Goal: Register for event/course

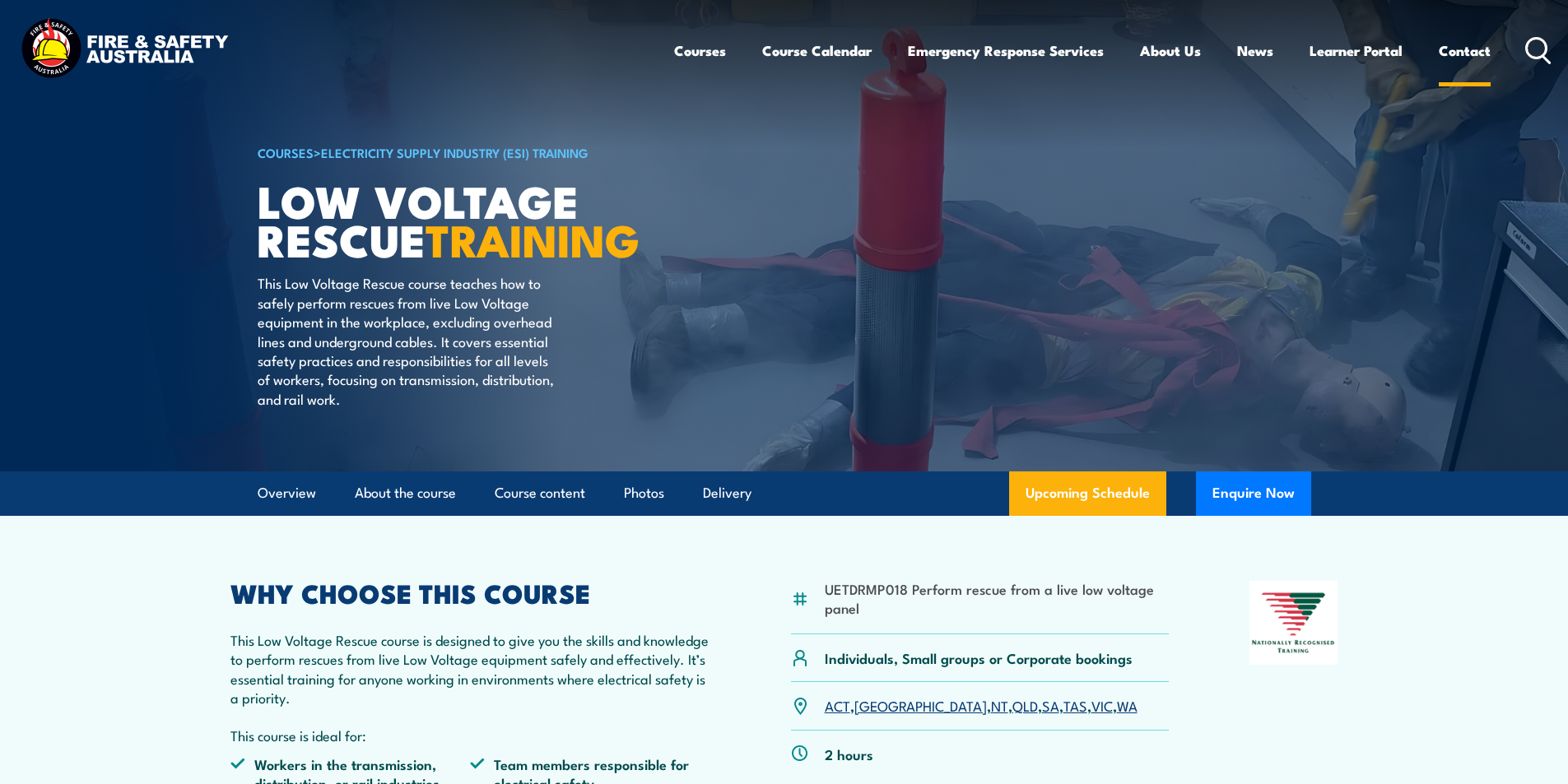
click at [1470, 54] on link "Contact" at bounding box center [1465, 50] width 51 height 43
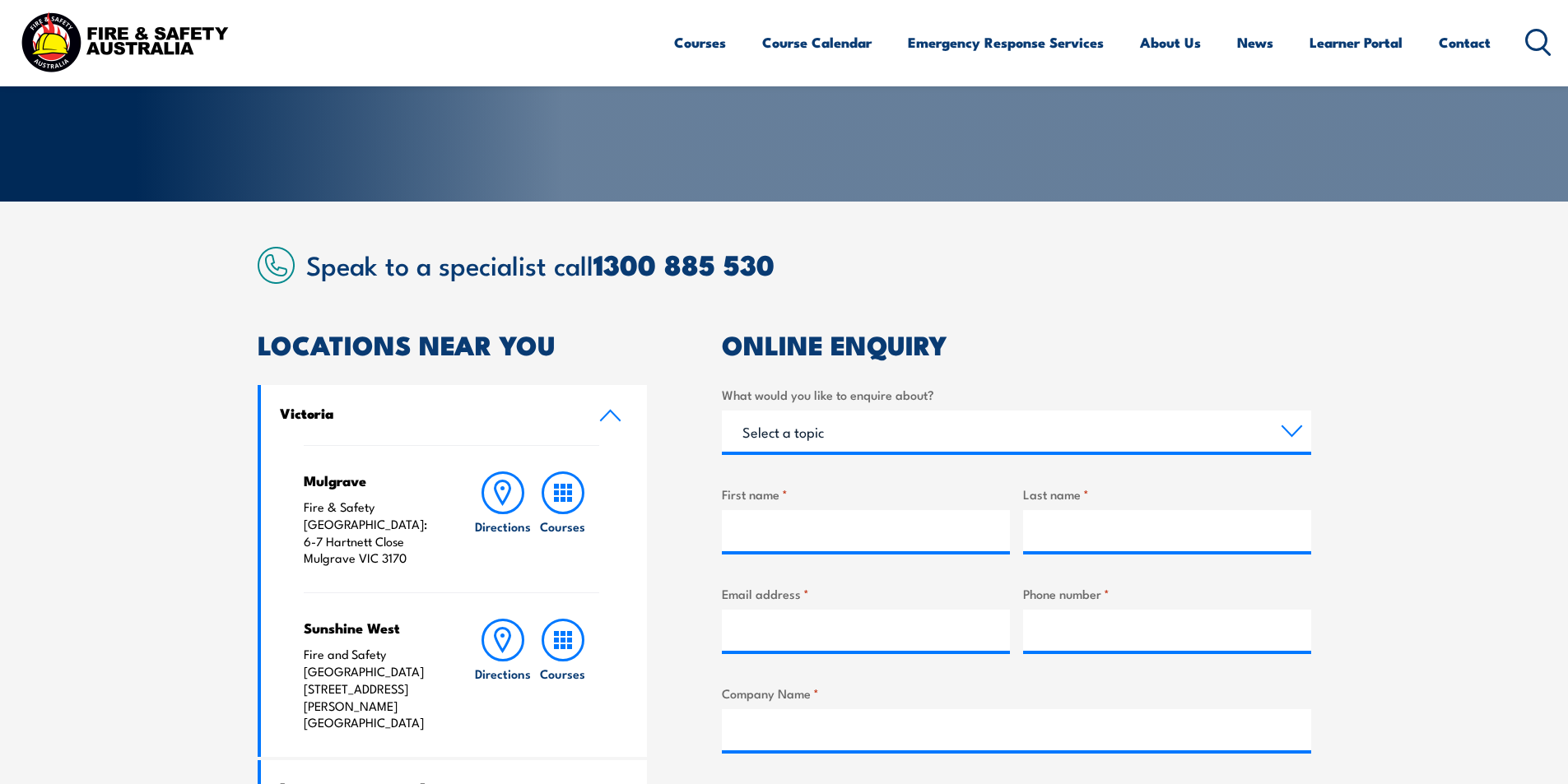
scroll to position [329, 0]
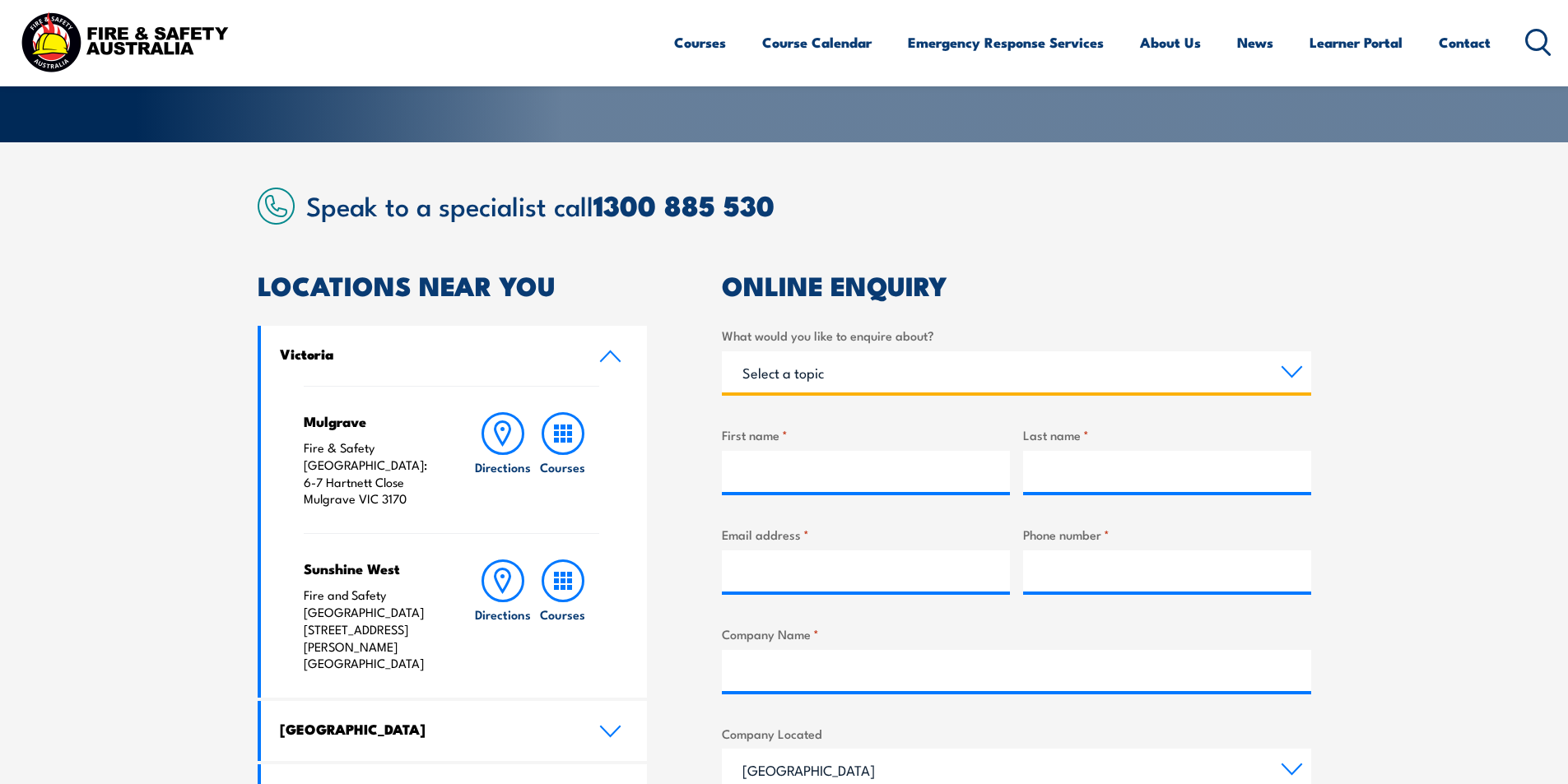
click at [1290, 370] on select "Select a topic Training Emergency Response Services General Enquiry" at bounding box center [1017, 372] width 590 height 41
select select "Training"
click at [722, 352] on select "Select a topic Training Emergency Response Services General Enquiry" at bounding box center [1017, 372] width 590 height 41
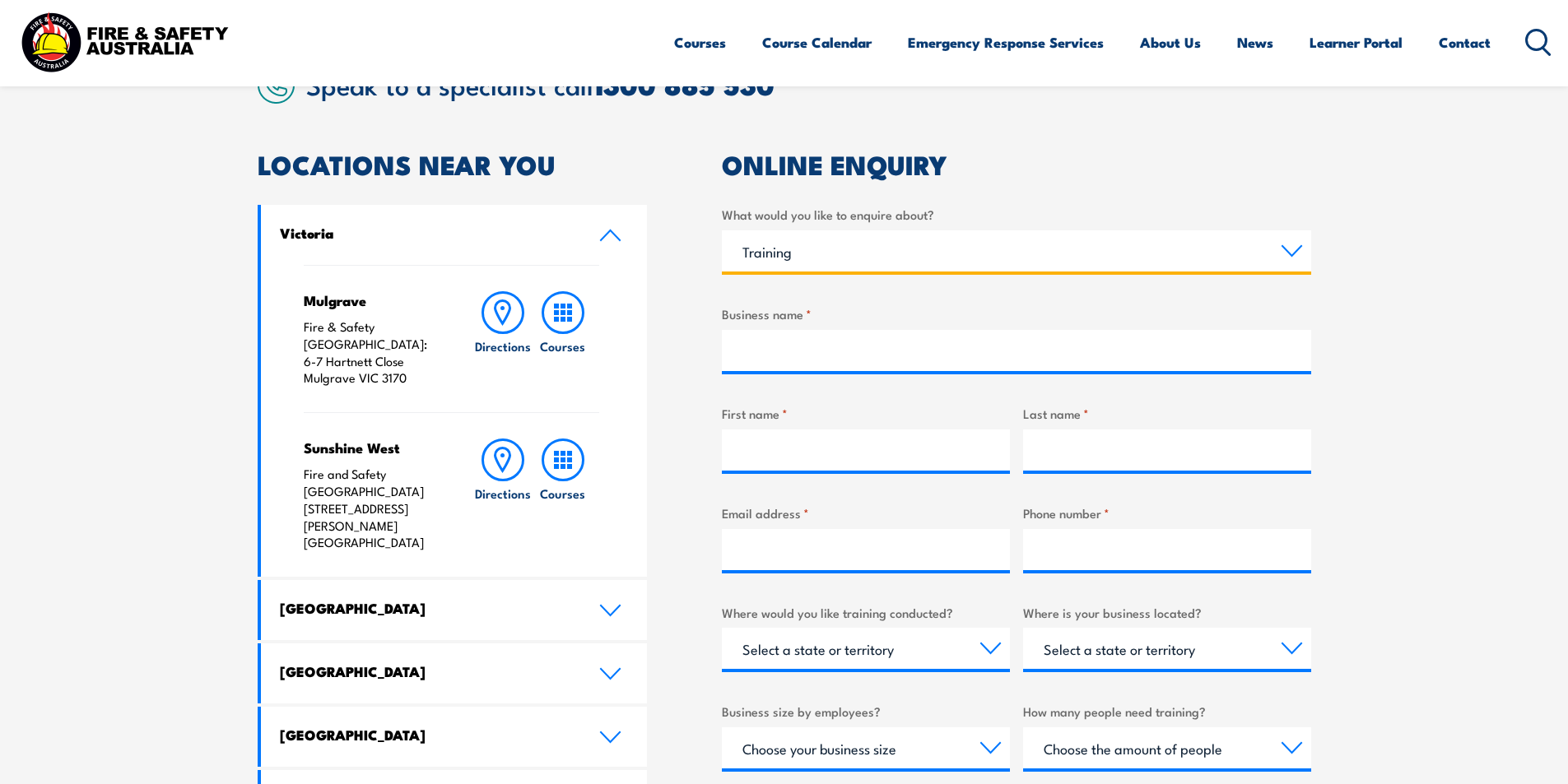
scroll to position [411, 0]
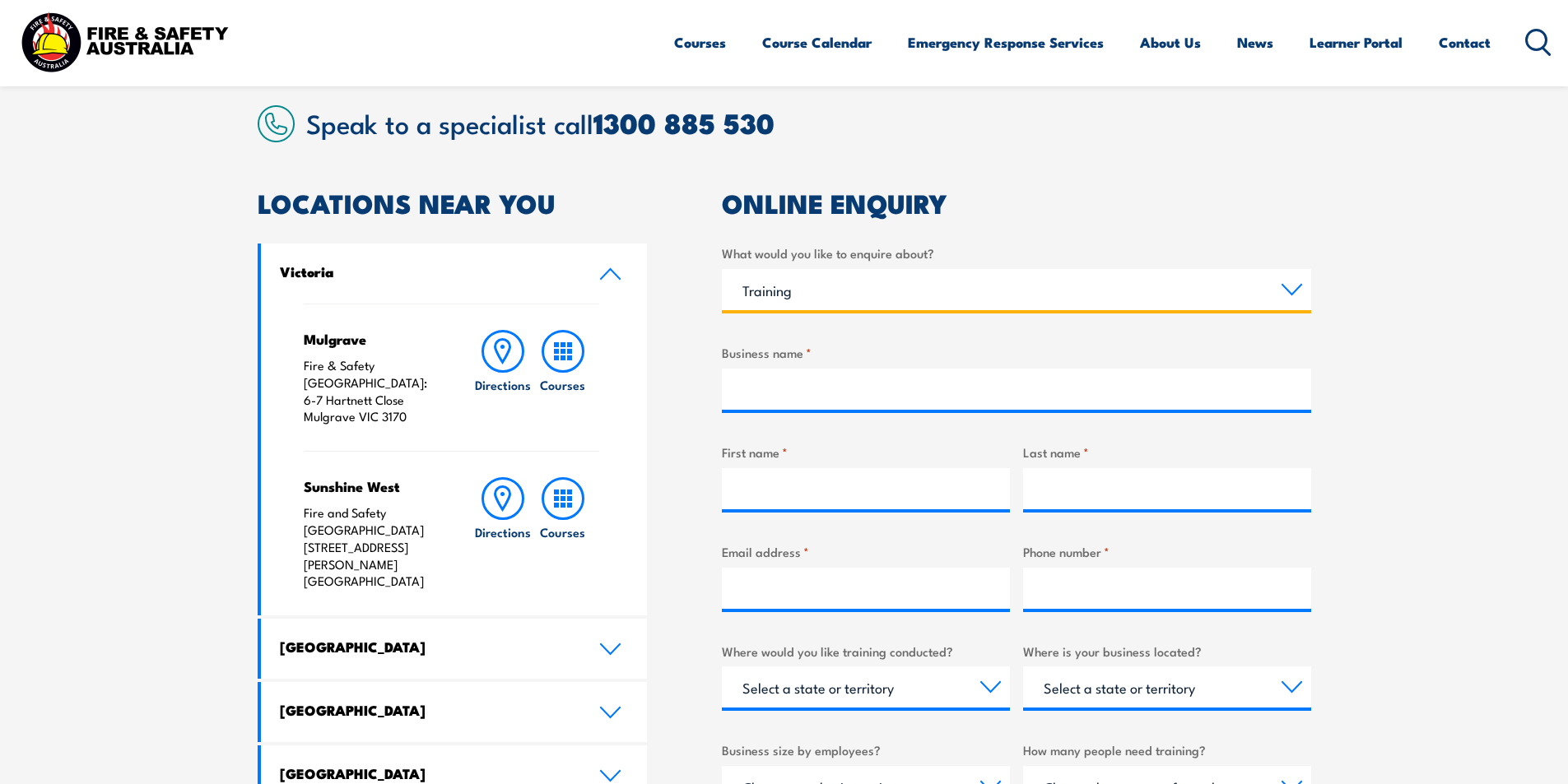
click at [1288, 295] on select "Select a topic Training Emergency Response Services General Enquiry" at bounding box center [1017, 289] width 590 height 41
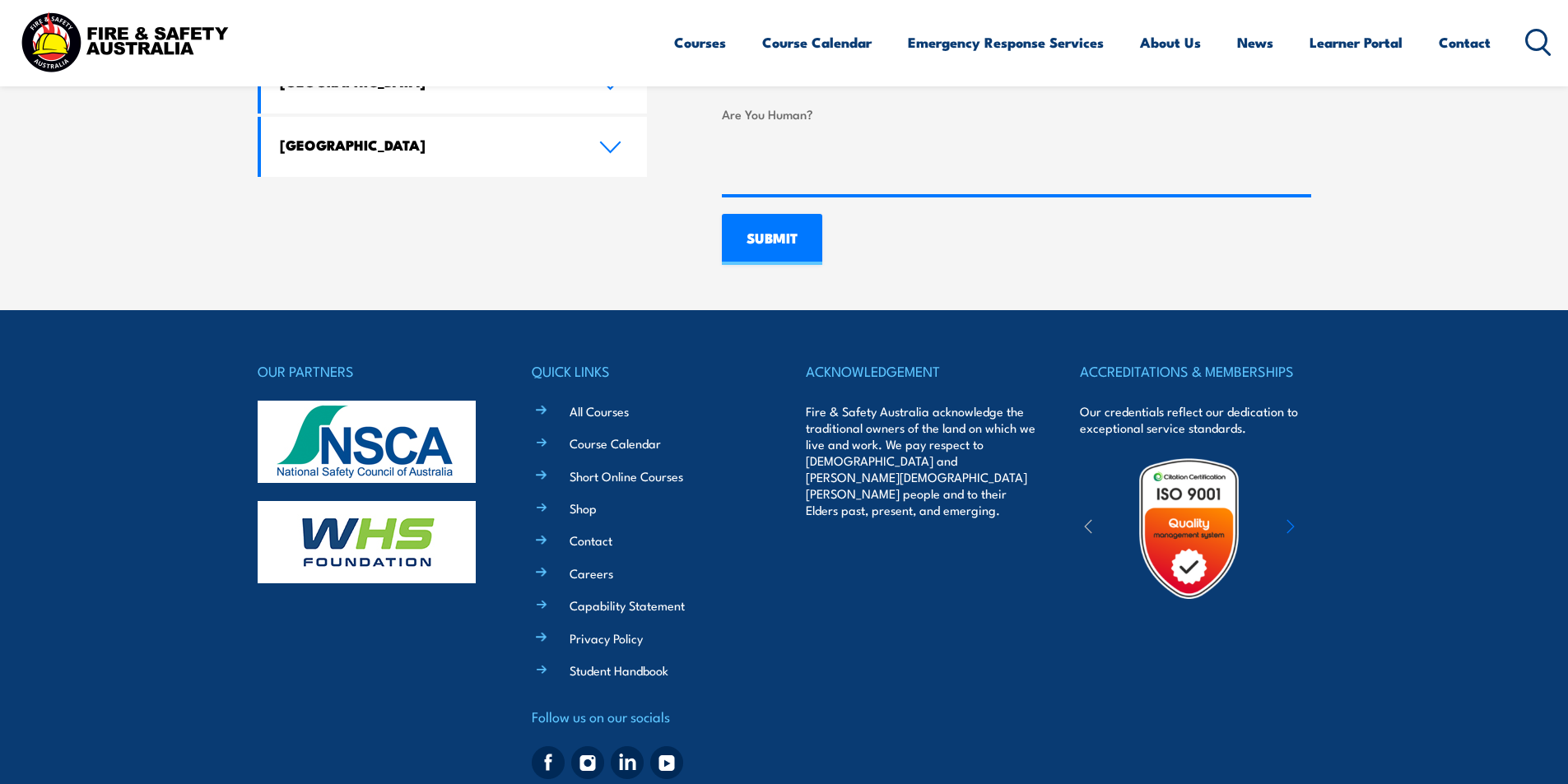
scroll to position [1344, 0]
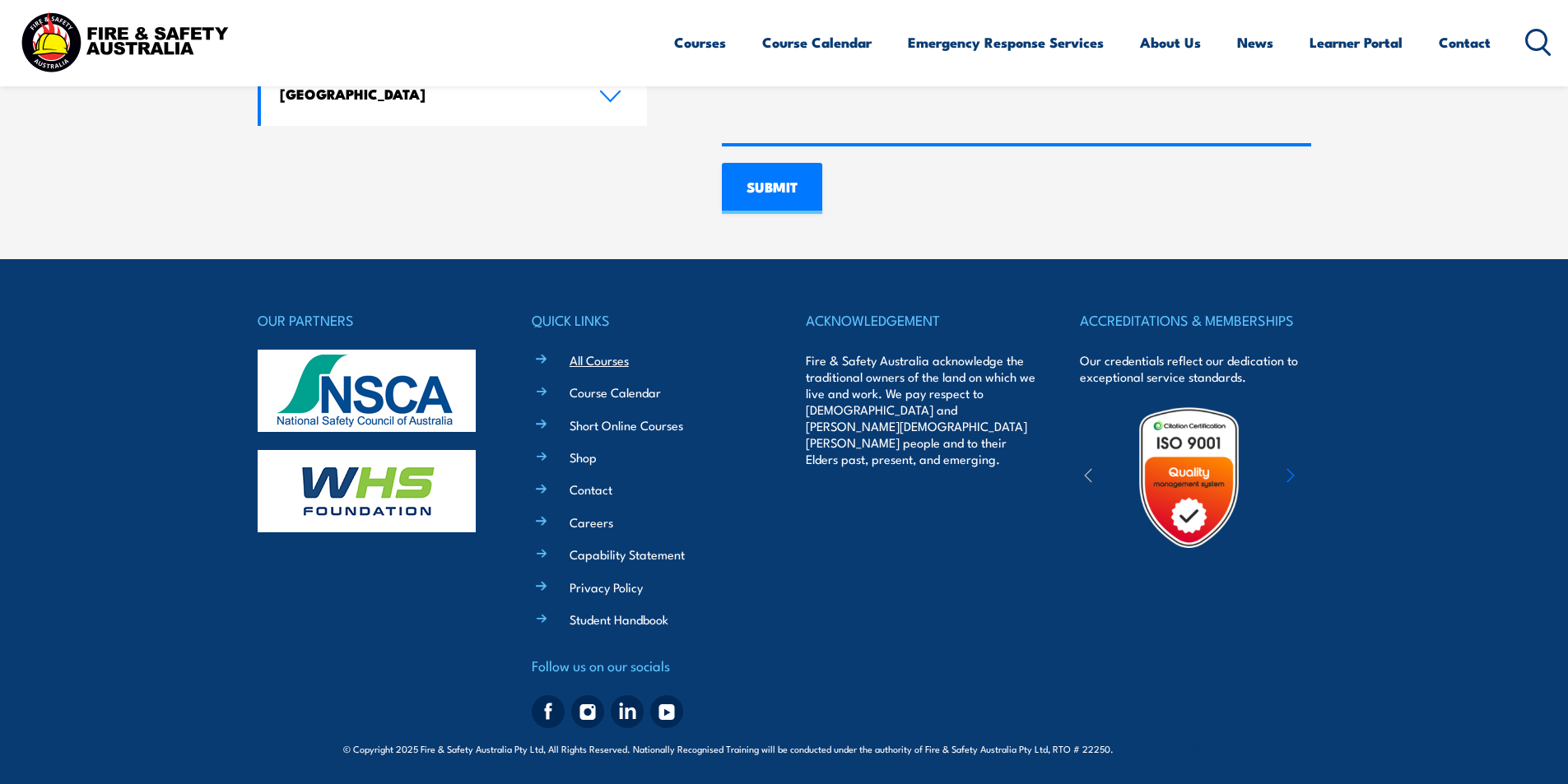
click at [606, 360] on link "All Courses" at bounding box center [599, 360] width 60 height 17
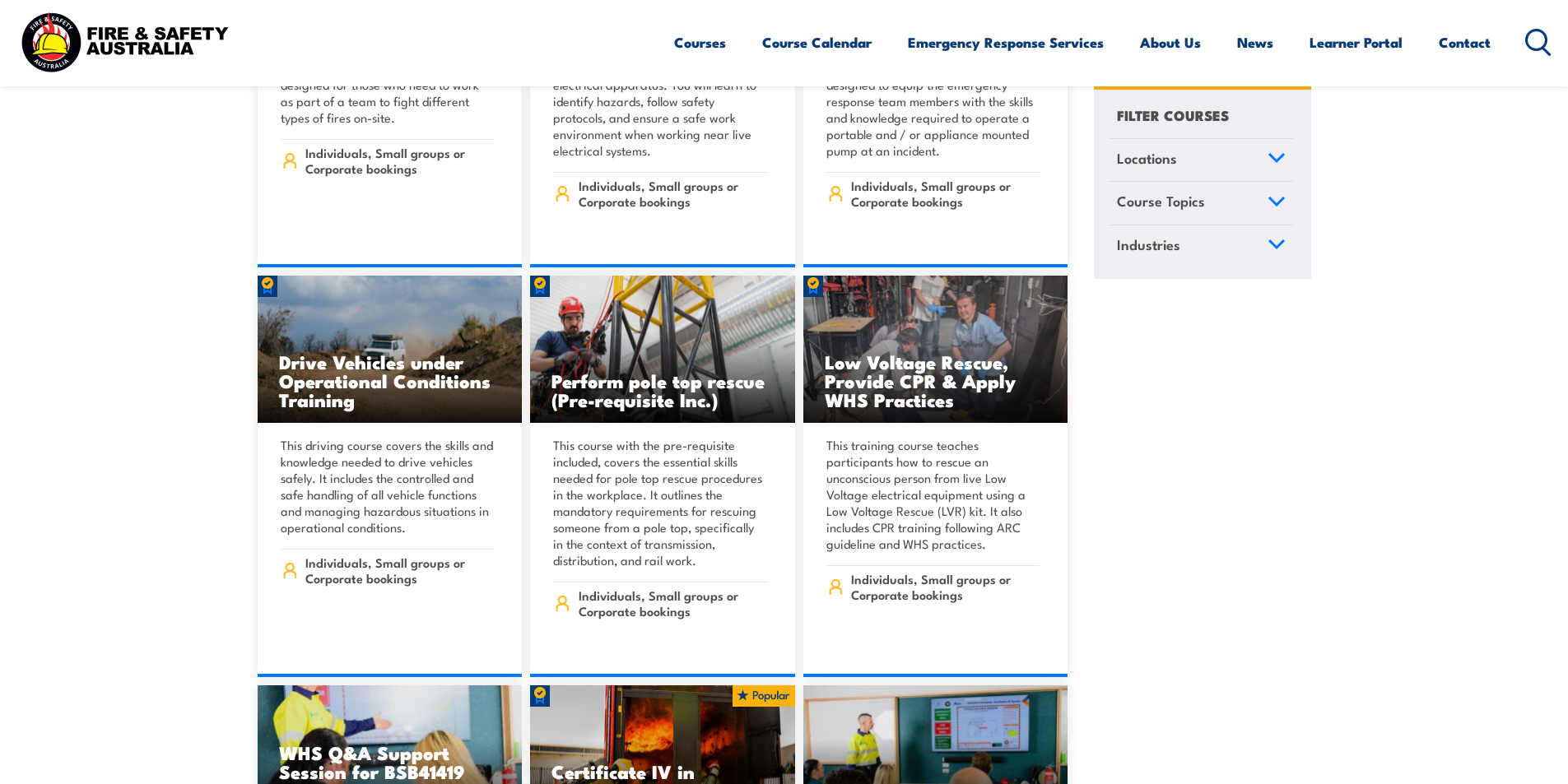
scroll to position [2880, 0]
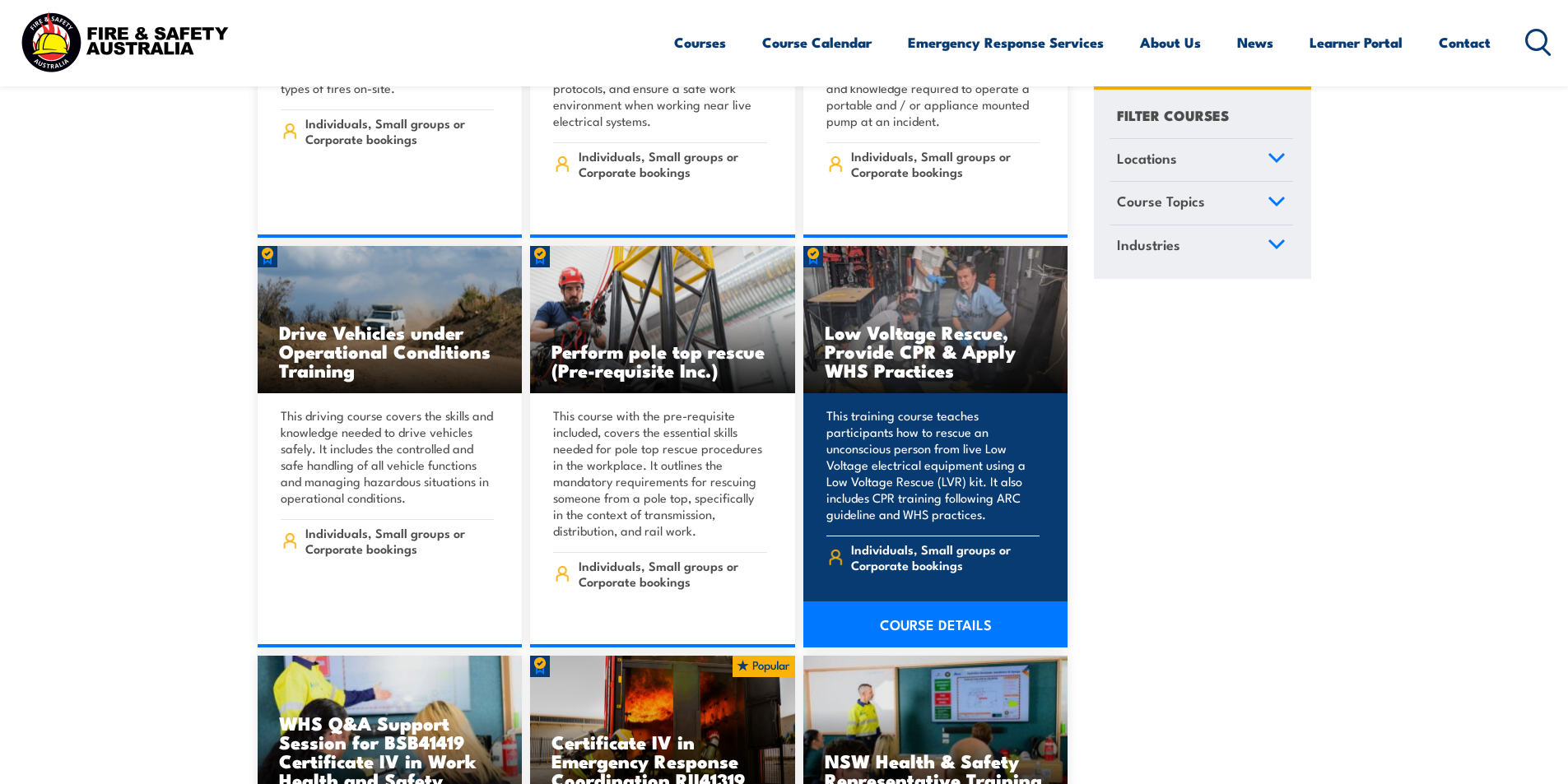
click at [1002, 344] on h3 "Low Voltage Rescue, Provide CPR & Apply WHS Practices" at bounding box center [936, 351] width 222 height 57
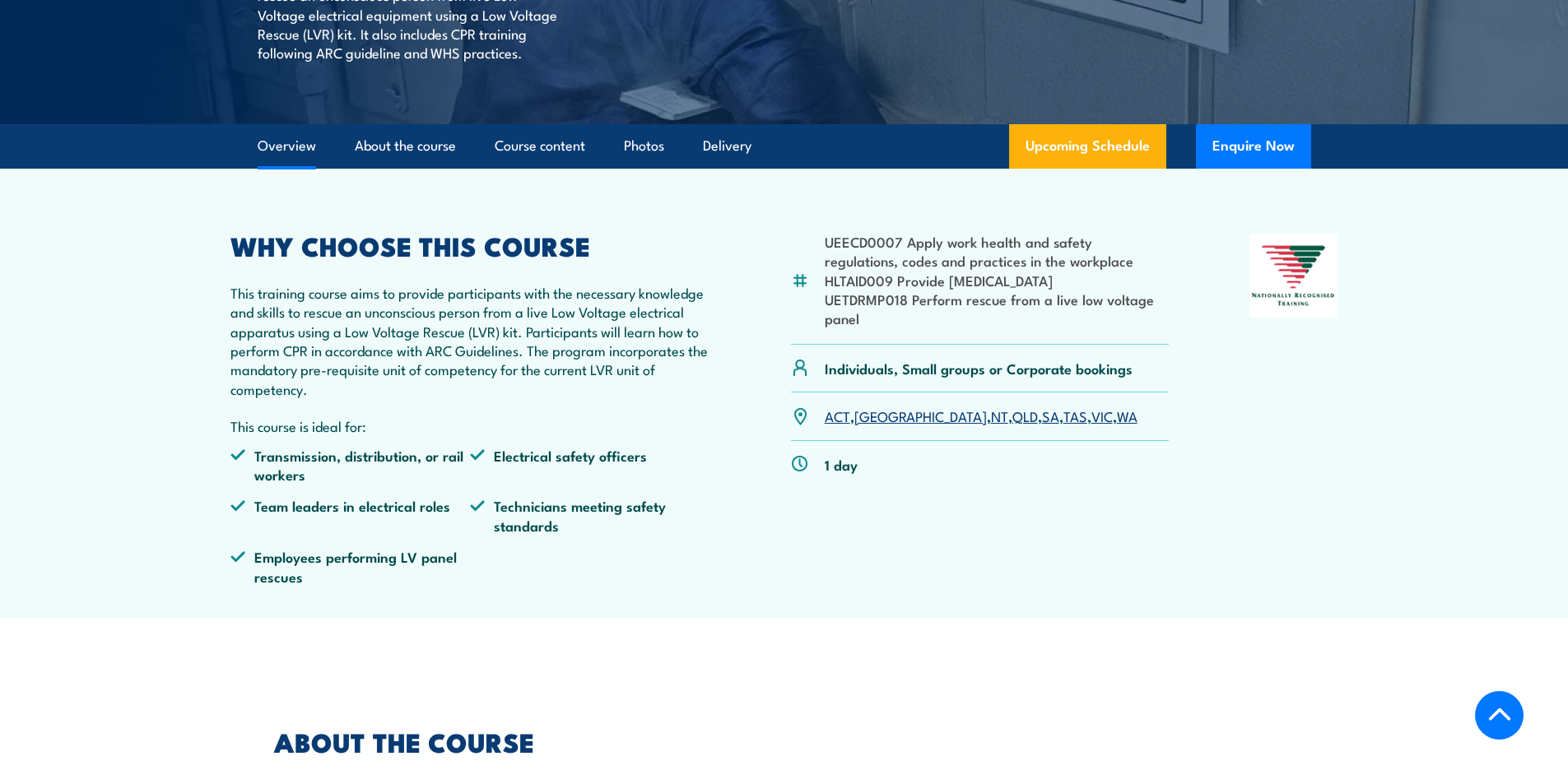
scroll to position [411, 0]
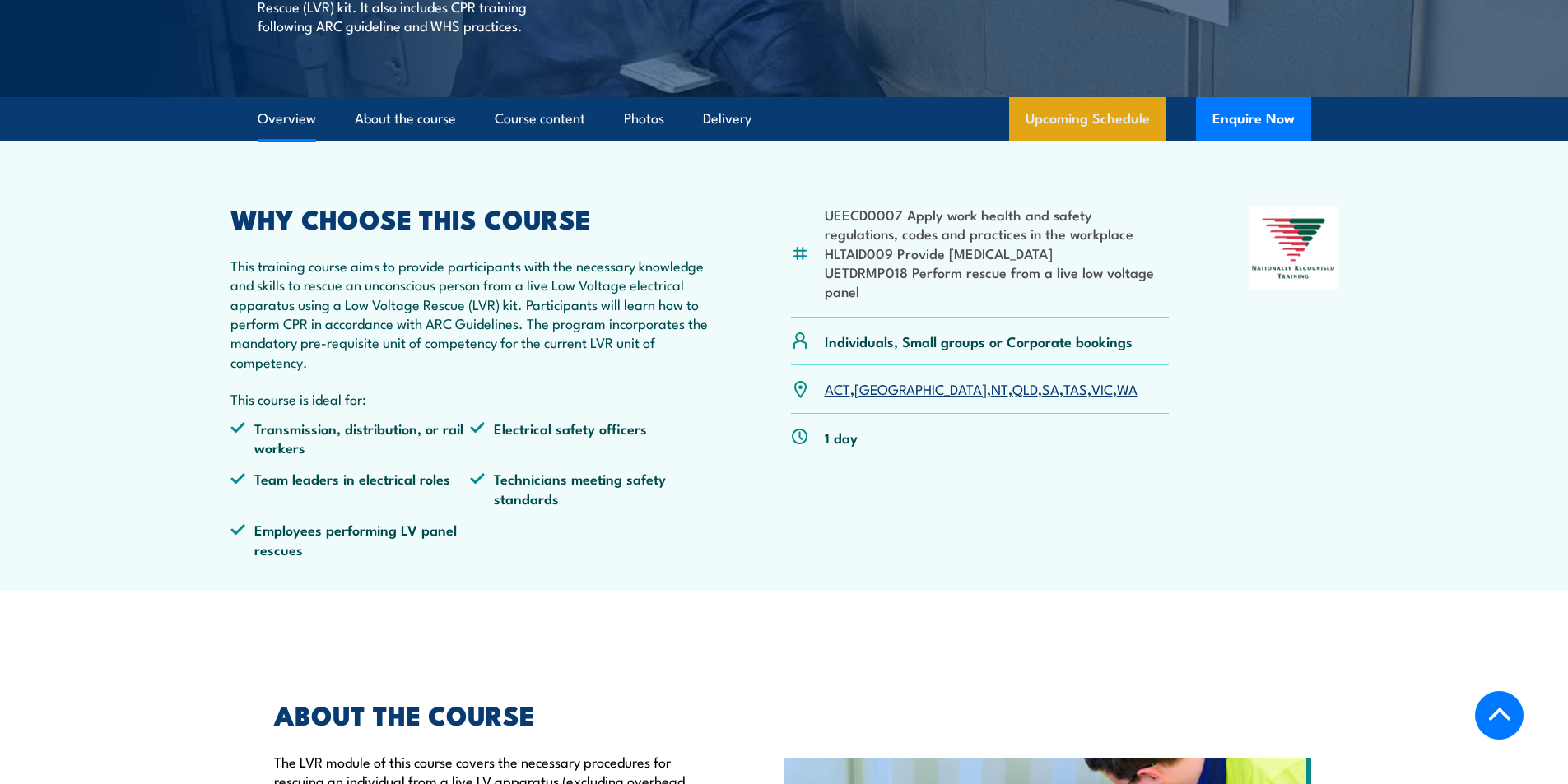
click at [1118, 141] on link "Upcoming Schedule" at bounding box center [1088, 119] width 157 height 44
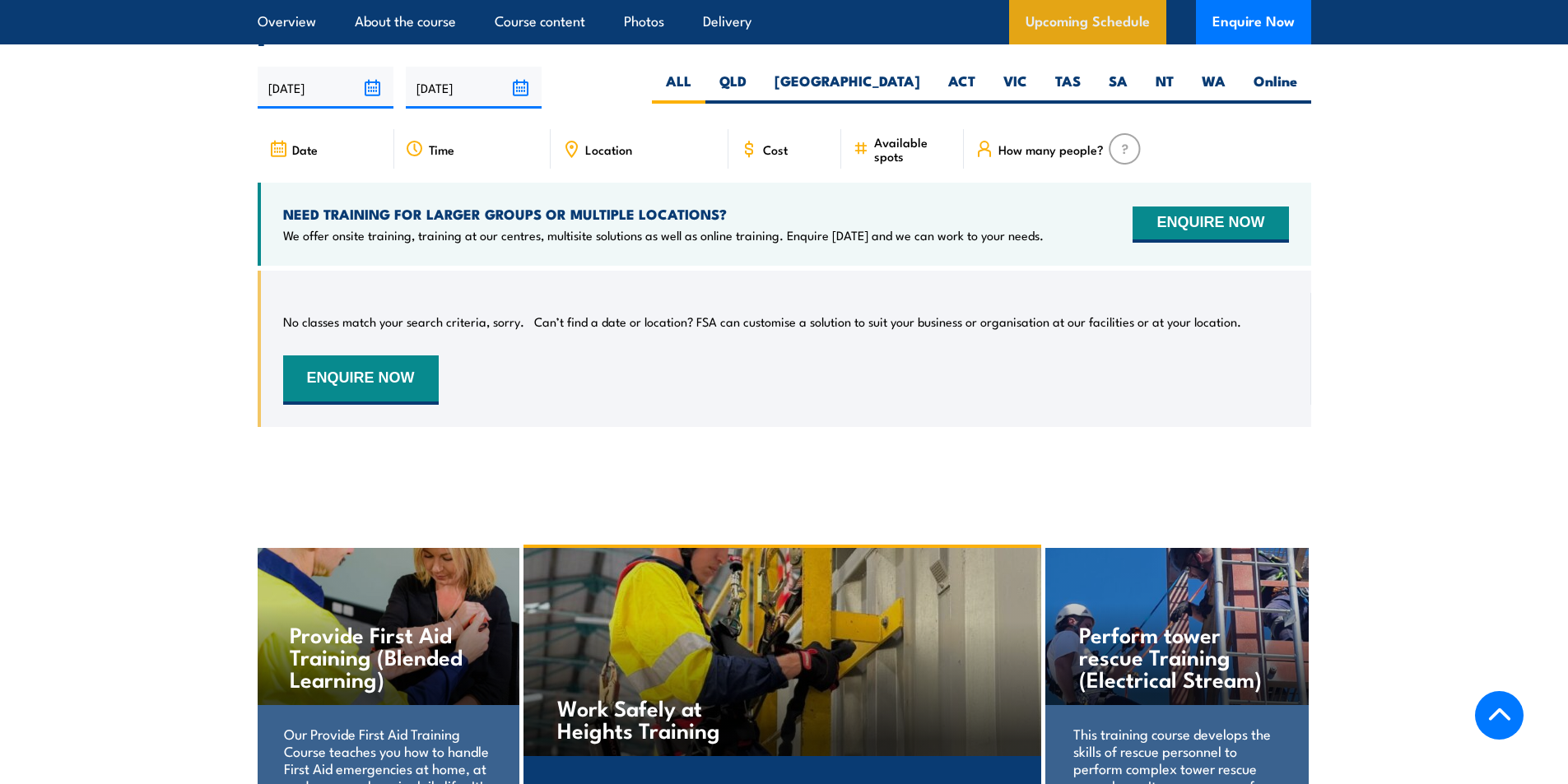
scroll to position [2936, 0]
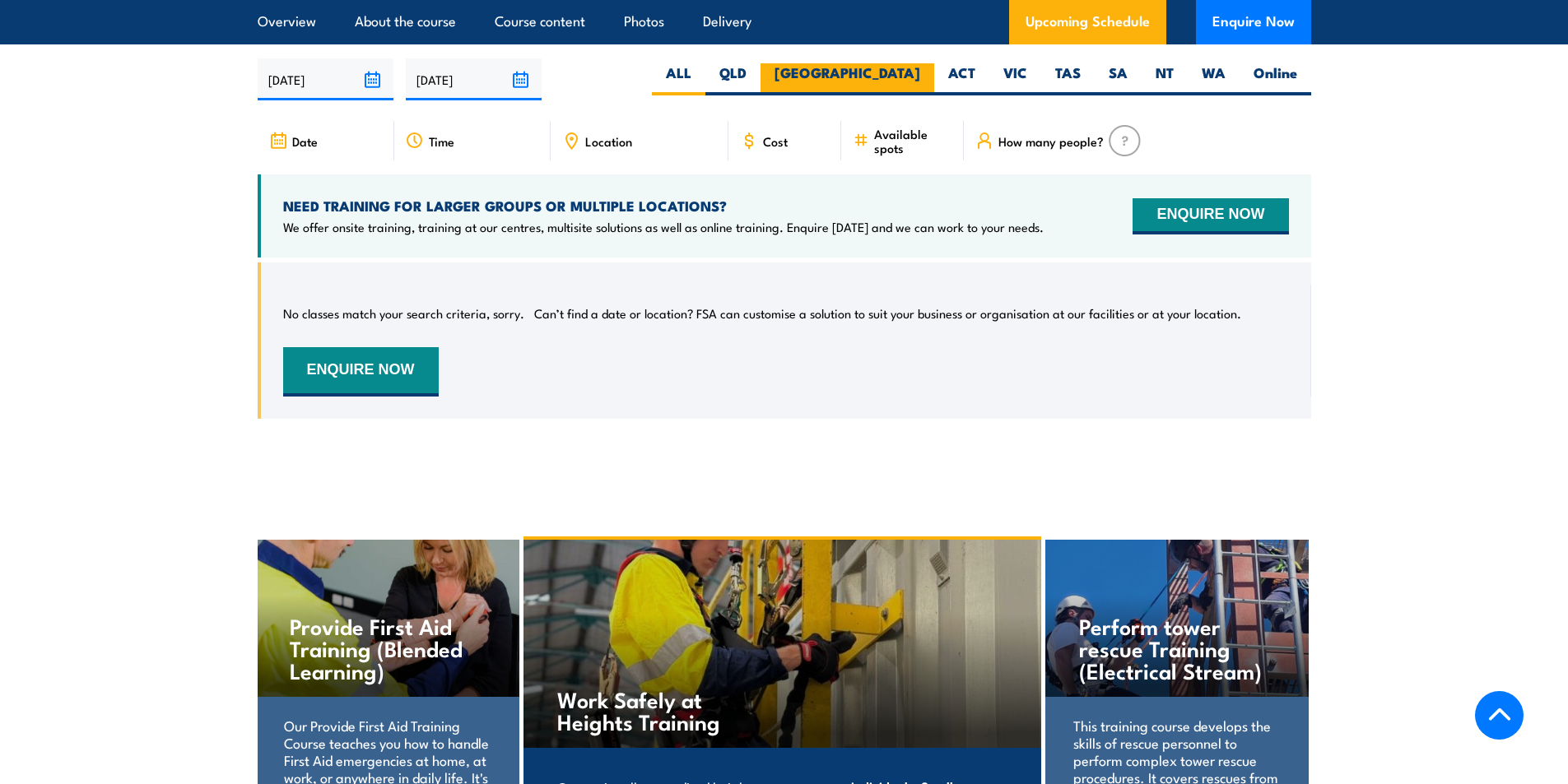
click at [907, 95] on label "[GEOGRAPHIC_DATA]" at bounding box center [847, 79] width 174 height 32
click at [920, 74] on input "[GEOGRAPHIC_DATA]" at bounding box center [926, 69] width 11 height 11
radio input "true"
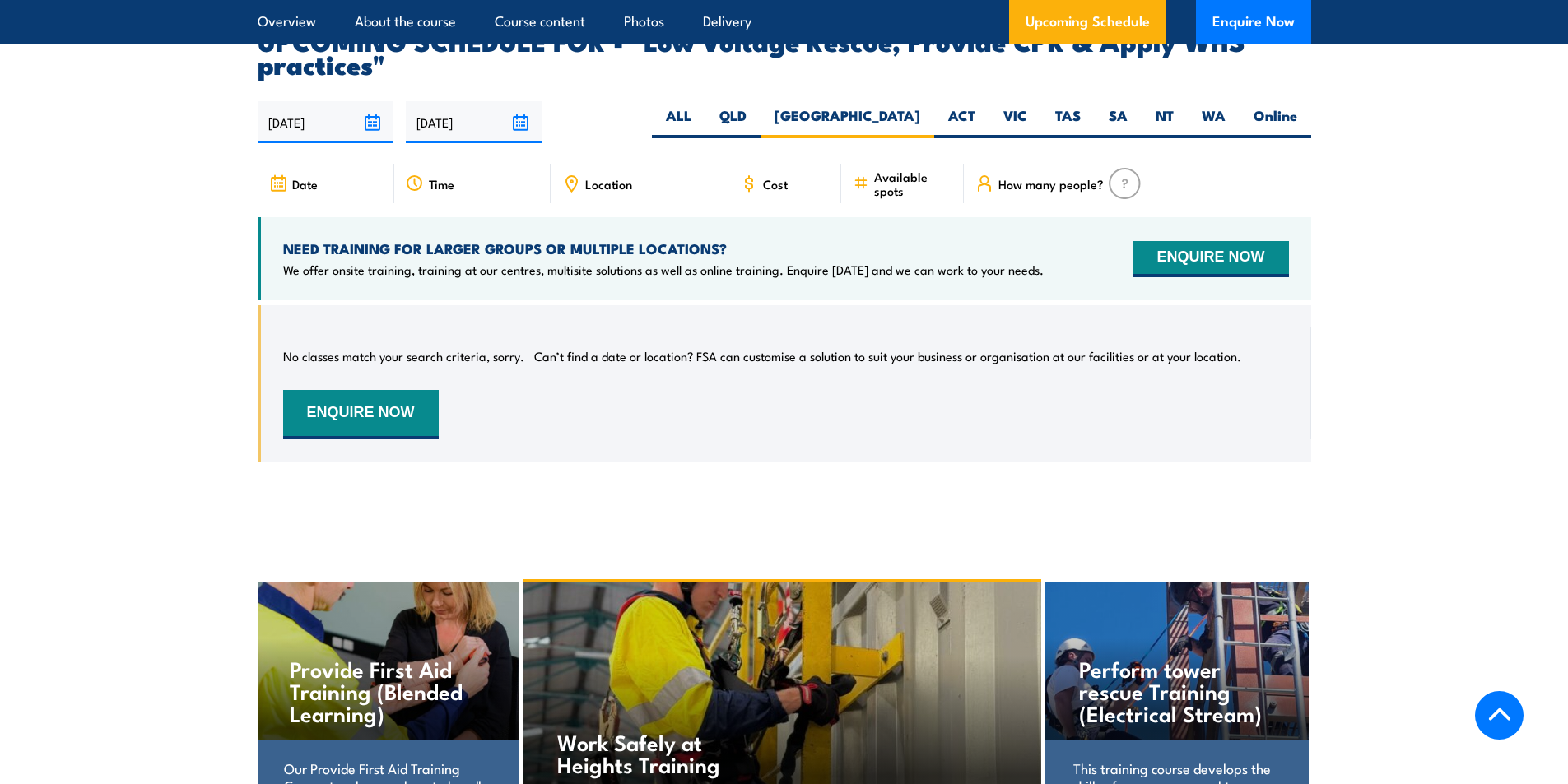
scroll to position [2854, 0]
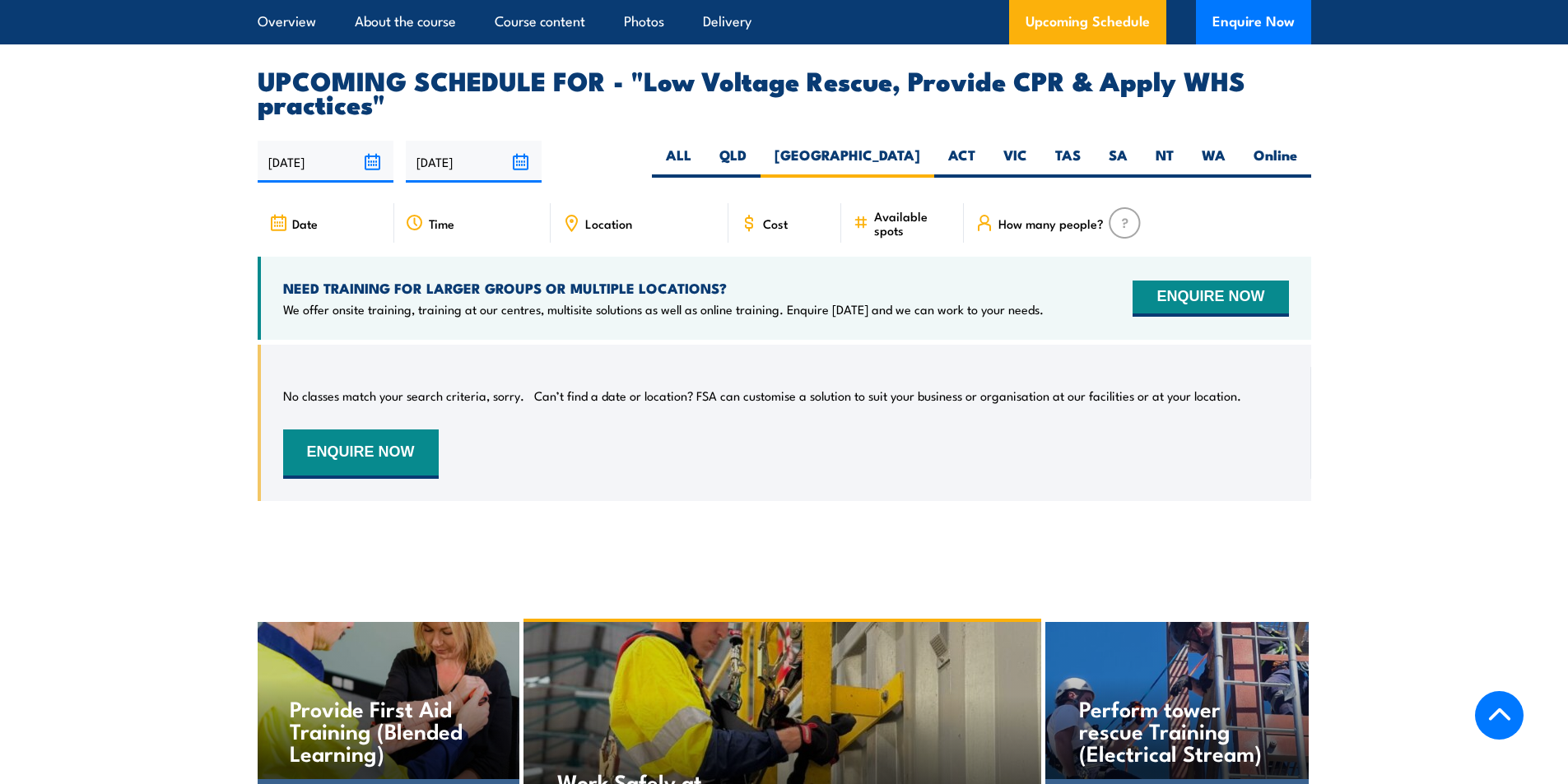
click at [337, 178] on input "24/08/2025" at bounding box center [326, 162] width 136 height 42
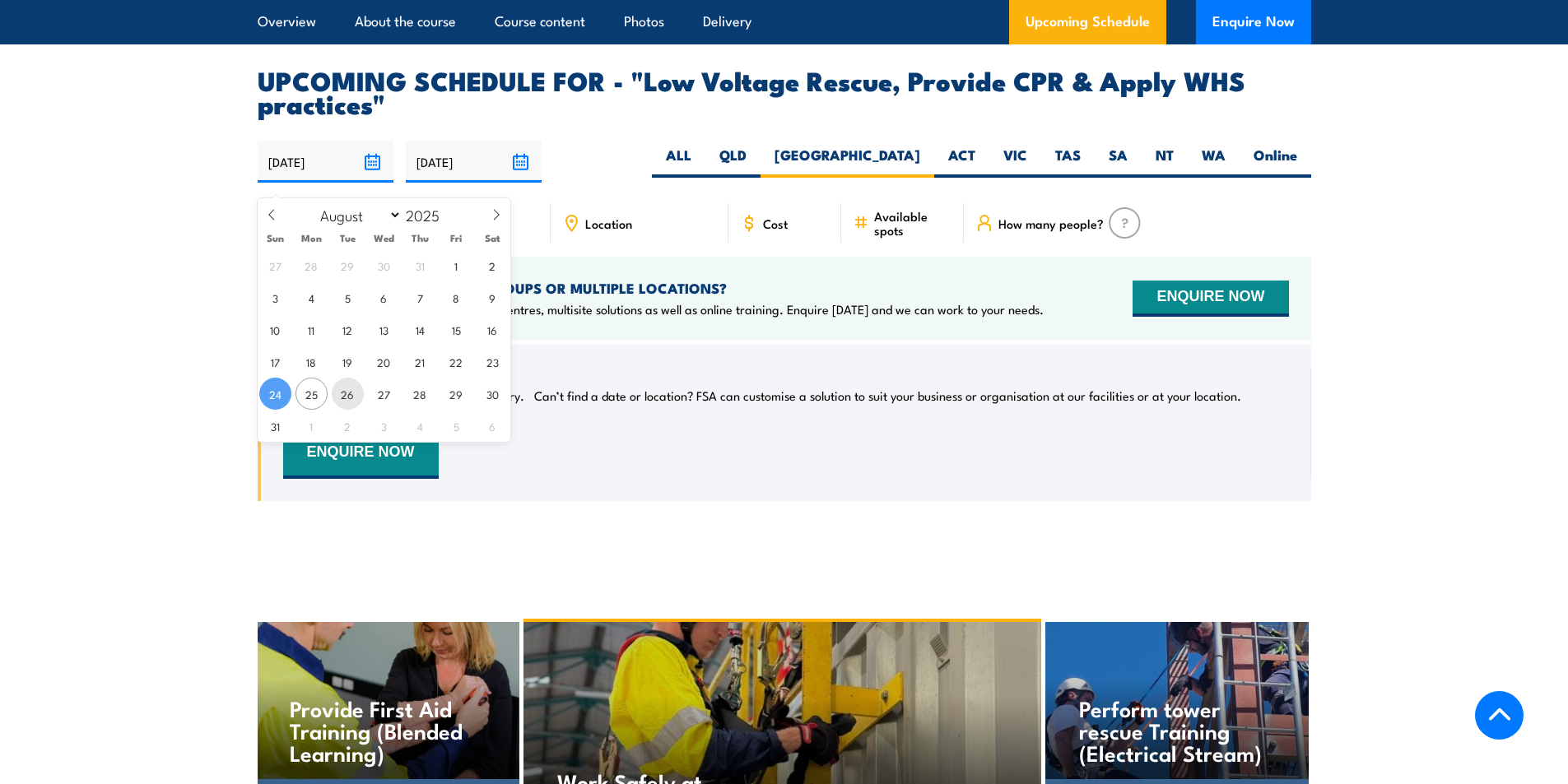
click at [348, 397] on span "26" at bounding box center [347, 393] width 32 height 32
type input "26/08/2025"
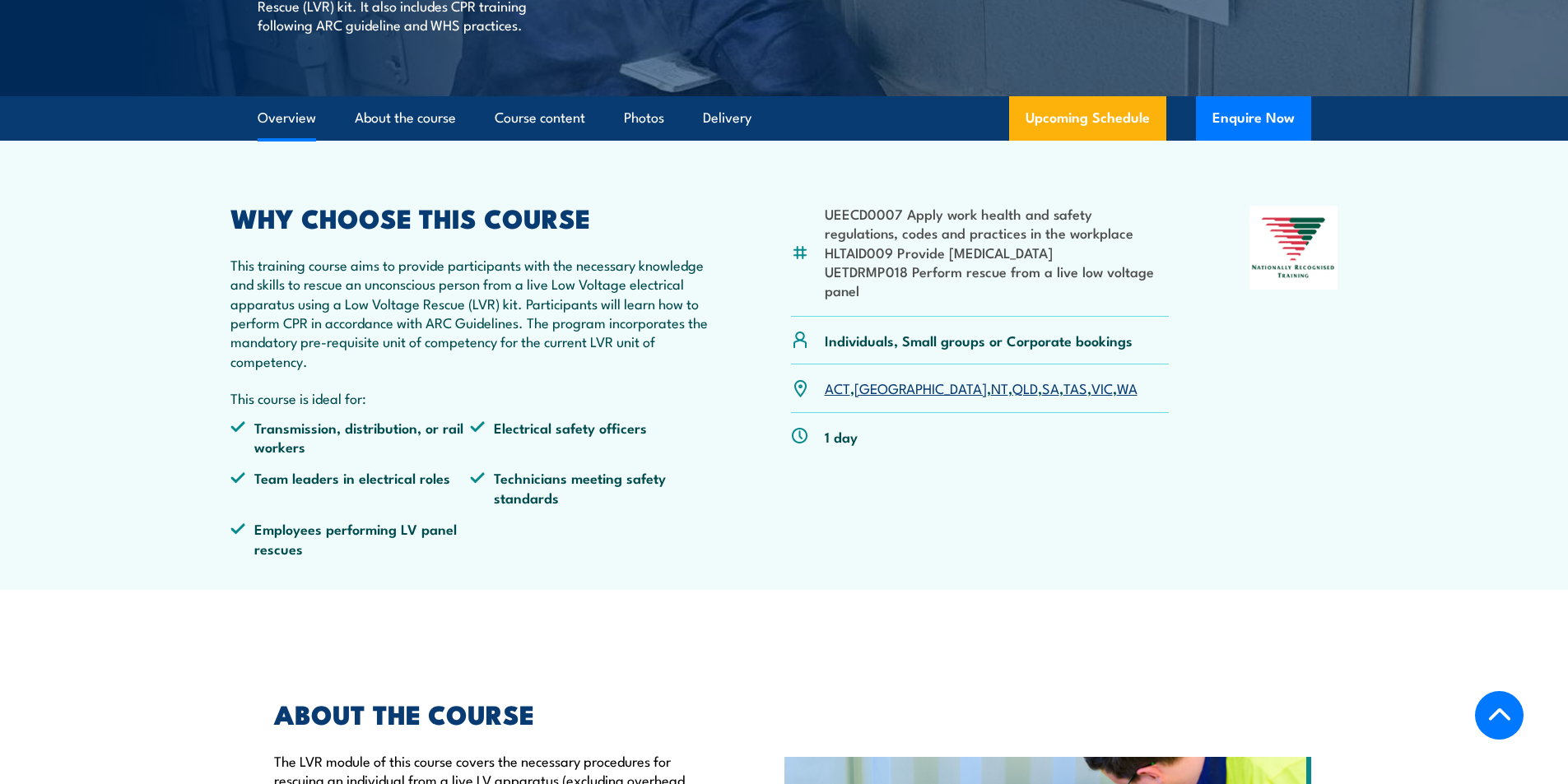
scroll to position [411, 0]
